Goal: Information Seeking & Learning: Compare options

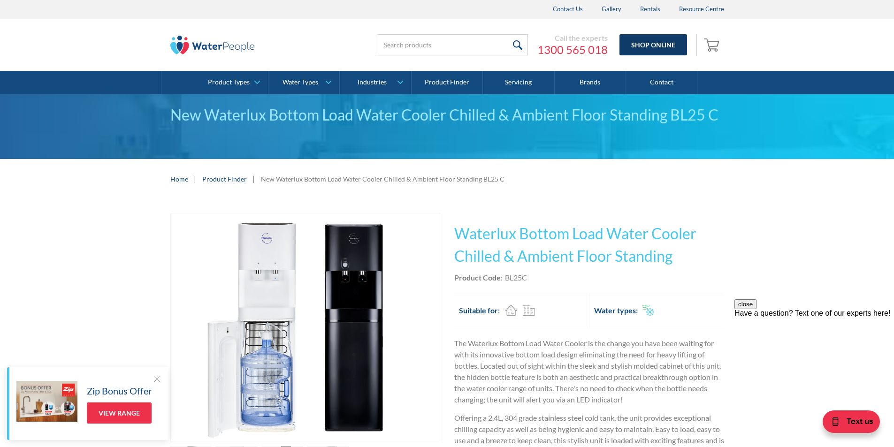
click at [673, 45] on link "Shop Online" at bounding box center [654, 44] width 68 height 21
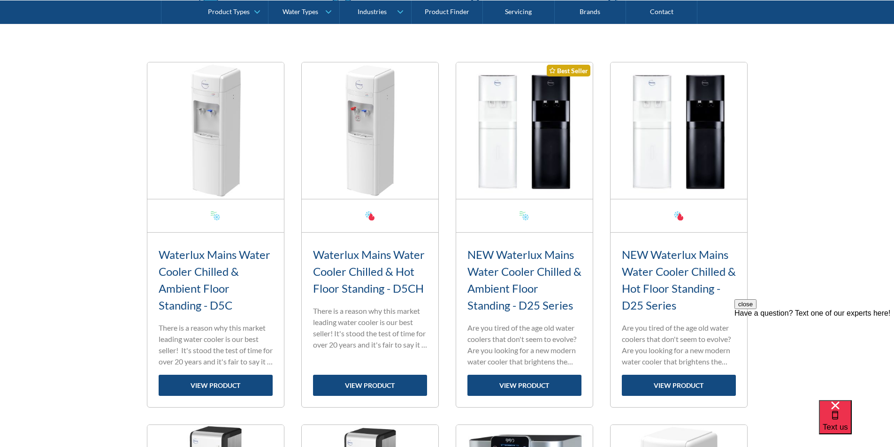
scroll to position [330, 0]
click at [232, 383] on link "view product" at bounding box center [216, 385] width 114 height 21
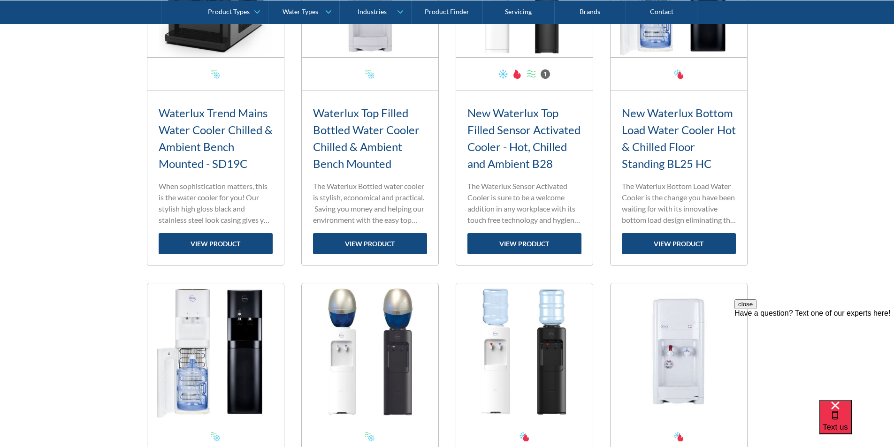
scroll to position [1176, 0]
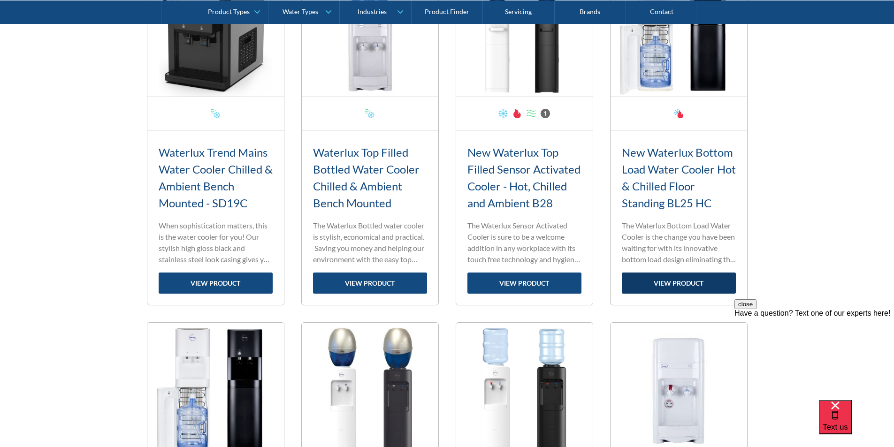
click at [676, 286] on link "view product" at bounding box center [679, 283] width 114 height 21
